Goal: Task Accomplishment & Management: Manage account settings

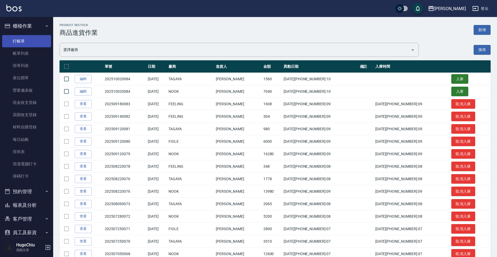
click at [24, 42] on link "打帳單" at bounding box center [26, 41] width 49 height 12
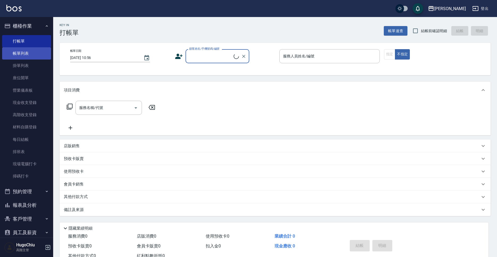
click at [28, 56] on link "帳單列表" at bounding box center [26, 53] width 49 height 12
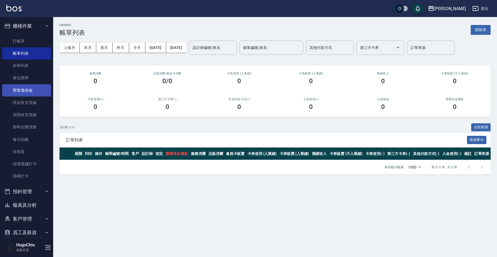
scroll to position [1, 0]
click at [21, 218] on button "客戶管理" at bounding box center [26, 219] width 49 height 14
click at [23, 232] on link "客戶列表" at bounding box center [26, 233] width 49 height 12
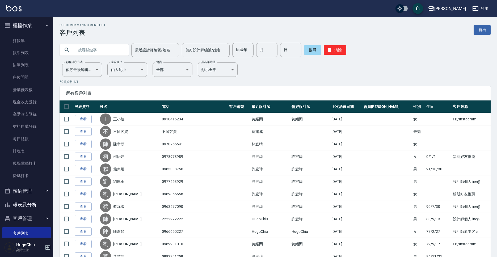
click at [92, 50] on input "text" at bounding box center [99, 50] width 50 height 14
click at [18, 53] on link "帳單列表" at bounding box center [26, 53] width 49 height 12
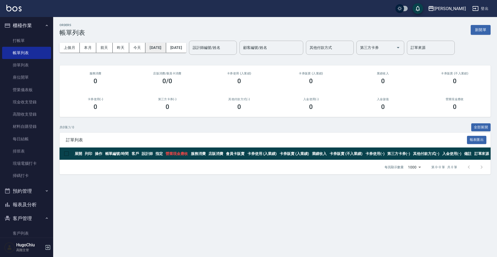
click at [158, 47] on button "[DATE]" at bounding box center [155, 48] width 20 height 10
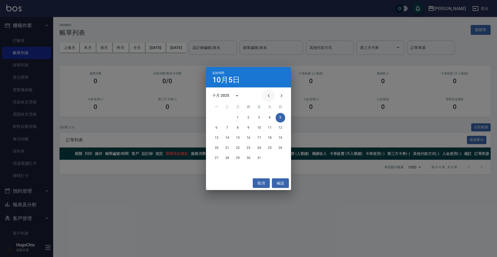
click at [268, 96] on icon "Previous month" at bounding box center [268, 95] width 6 height 6
click at [259, 139] on button "19" at bounding box center [259, 138] width 10 height 10
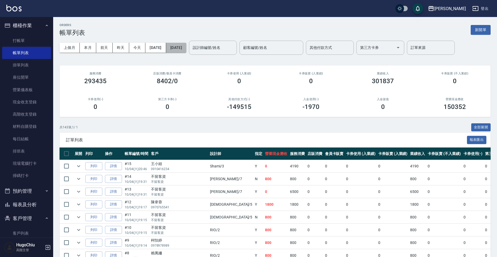
click at [186, 51] on button "[DATE]" at bounding box center [176, 48] width 20 height 10
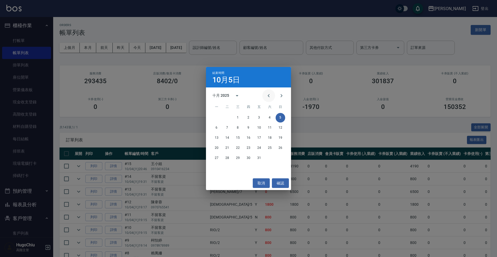
click at [267, 95] on icon "Previous month" at bounding box center [268, 95] width 6 height 6
click at [261, 136] on button "19" at bounding box center [259, 138] width 10 height 10
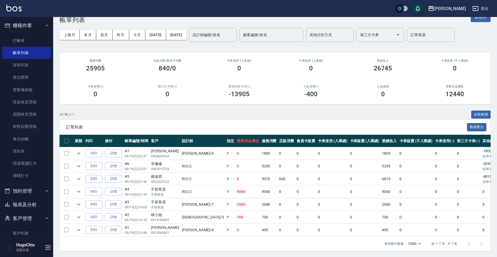
scroll to position [13, 0]
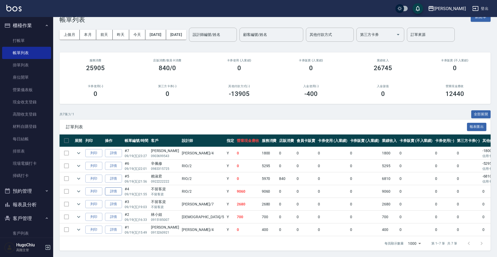
click at [119, 193] on link "詳情" at bounding box center [113, 191] width 17 height 8
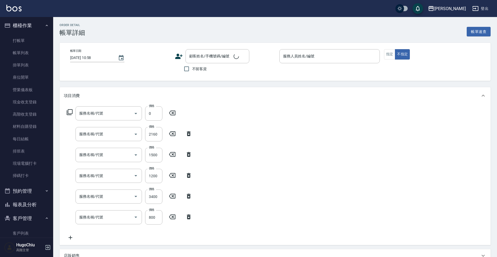
type input "[DATE] 21:55"
checkbox input "true"
type input "RIO-2"
type input "2點(P2)"
type input "黑曜光L(607)"
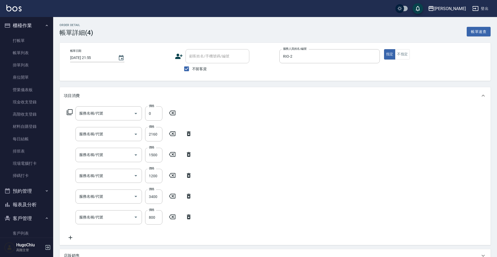
type input "染髮（局）(402)"
type input "燙髮（直）(302)"
type input "燙髮（捲）(301)"
type input "剪髮(201)"
